Goal: Task Accomplishment & Management: Manage account settings

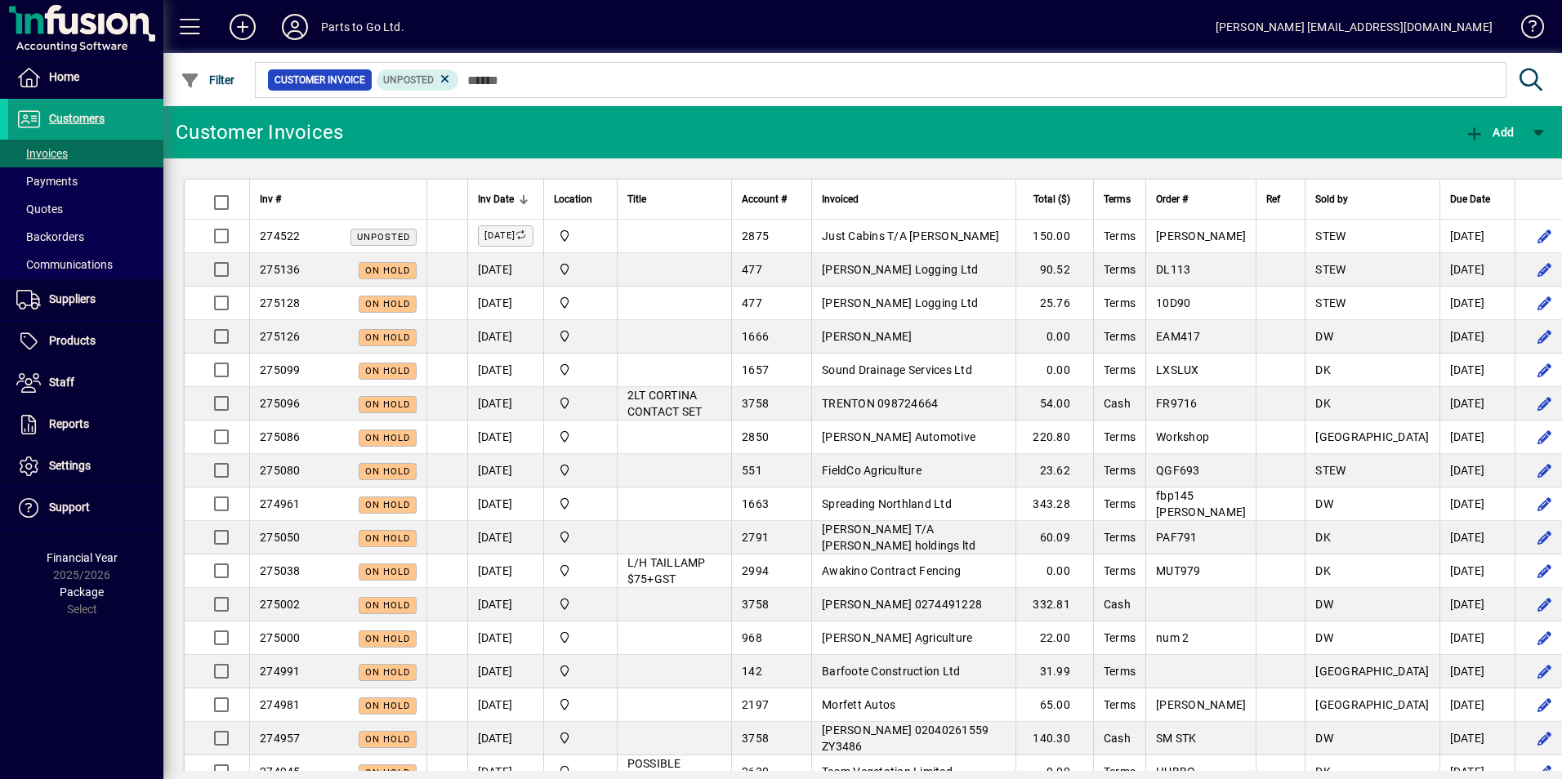
click at [283, 20] on icon at bounding box center [295, 27] width 33 height 26
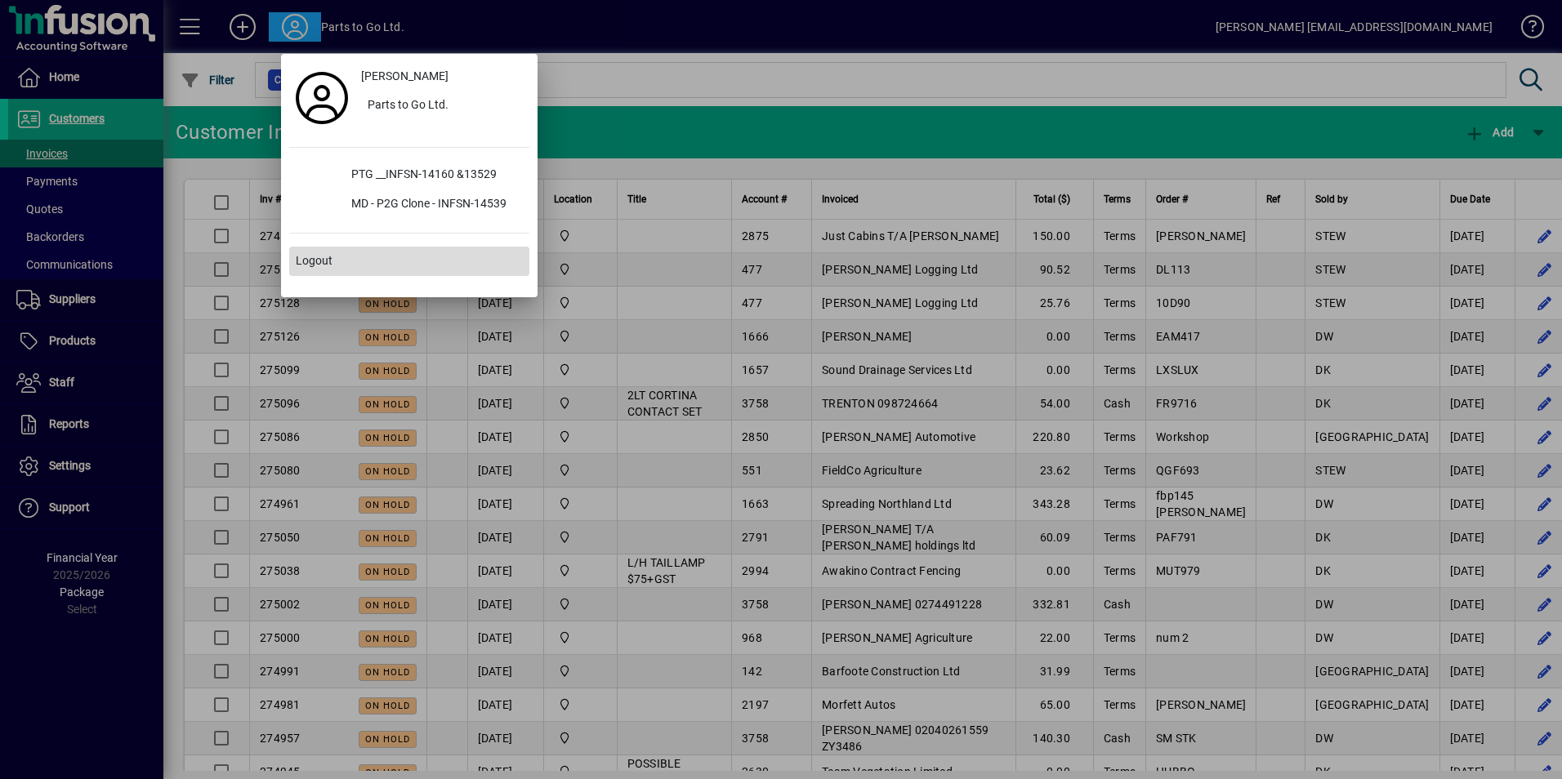
click at [318, 263] on span "Logout" at bounding box center [314, 260] width 37 height 17
